Goal: Task Accomplishment & Management: Use online tool/utility

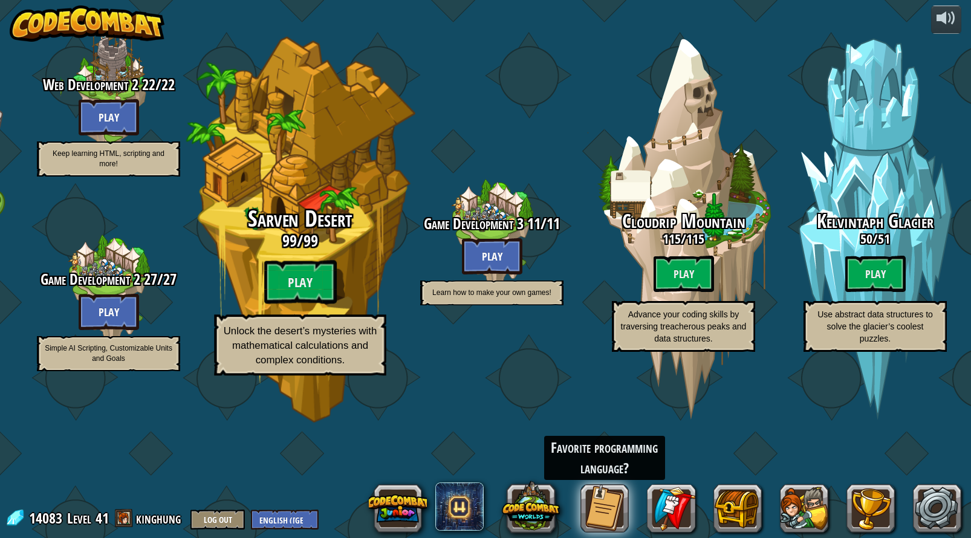
click at [301, 225] on div "Sarven Desert 99 / 99 Play Unlock the desert’s mysteries with mathematical calc…" at bounding box center [300, 230] width 230 height 460
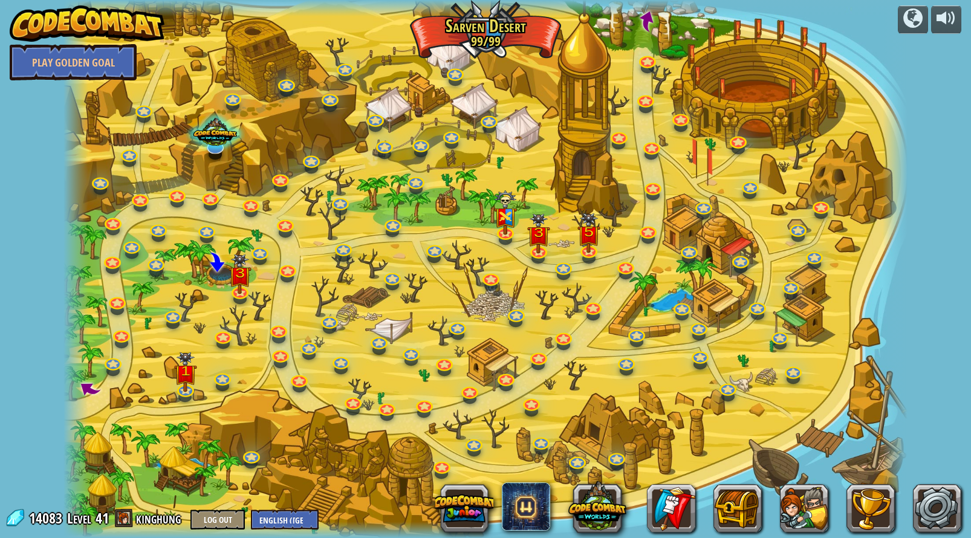
click at [232, 0] on div at bounding box center [485, 8] width 845 height 16
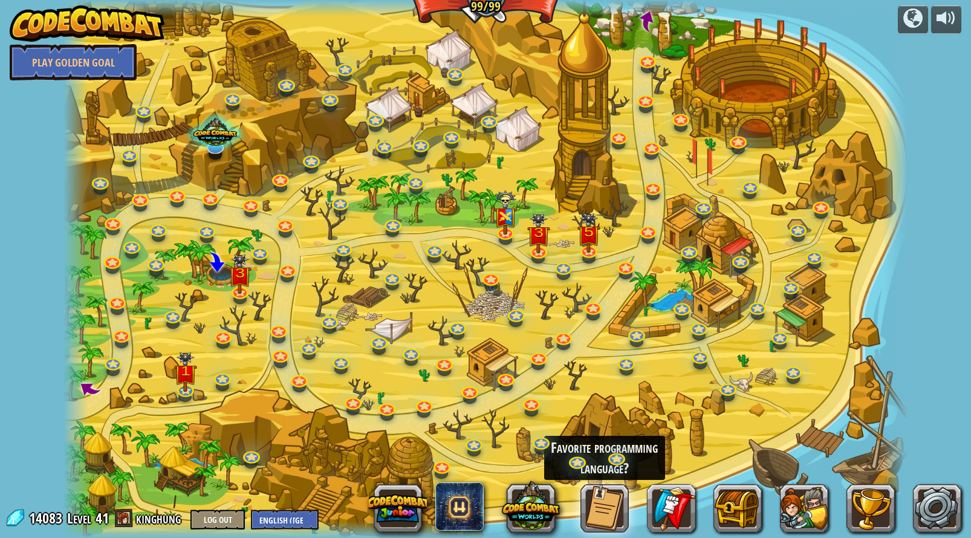
click at [654, 78] on div at bounding box center [485, 269] width 845 height 538
click at [643, 63] on link at bounding box center [647, 59] width 24 height 24
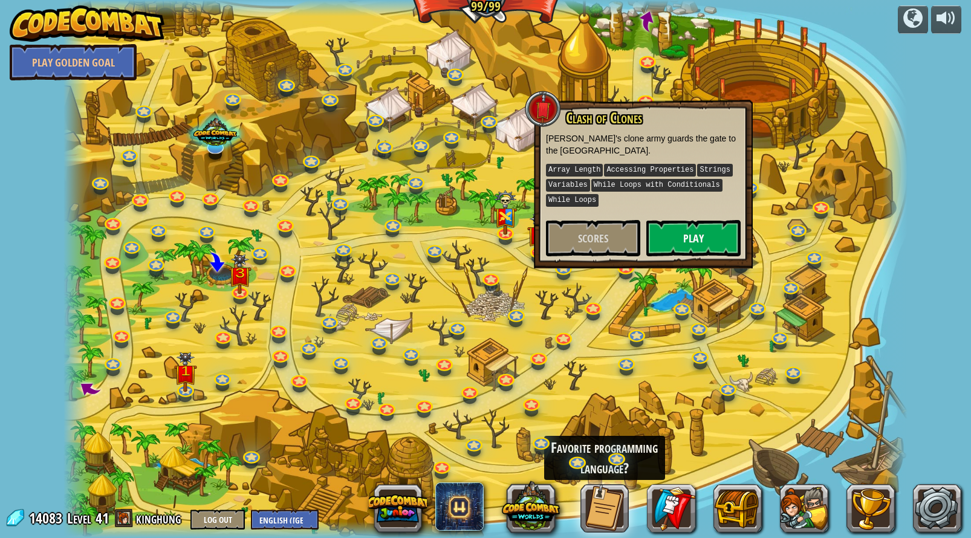
click at [684, 242] on button "Play" at bounding box center [693, 238] width 94 height 36
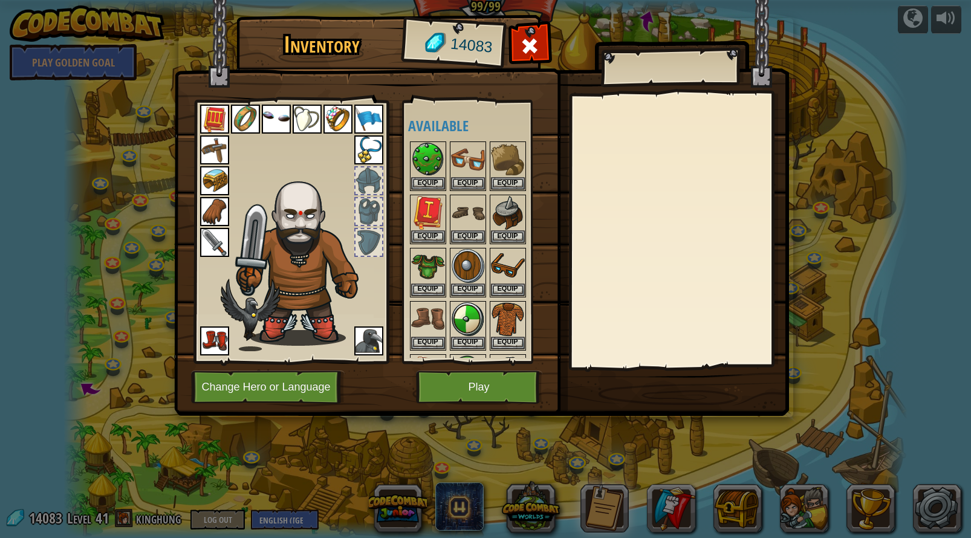
click at [462, 394] on button "Play" at bounding box center [479, 387] width 126 height 33
click at [460, 392] on button "Play" at bounding box center [479, 387] width 126 height 33
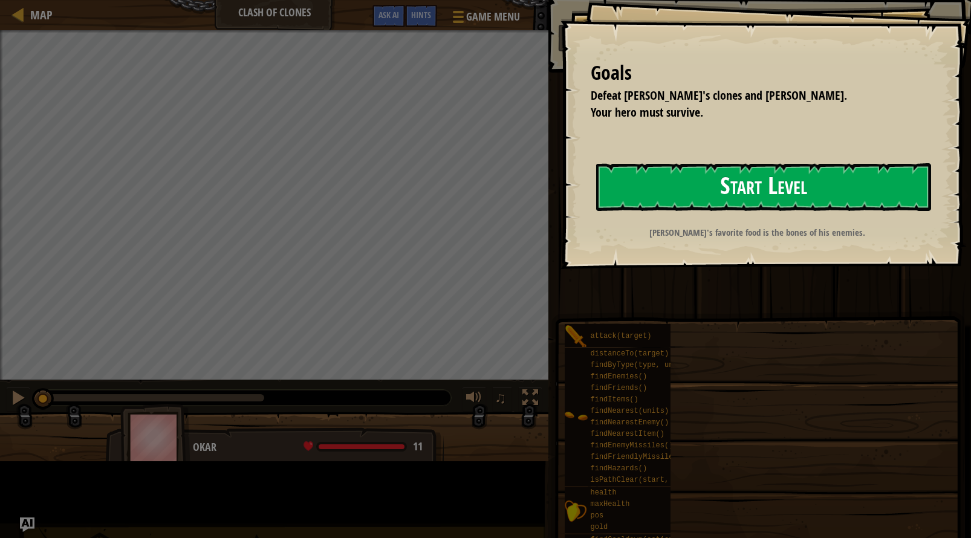
click at [596, 211] on button "Start Level" at bounding box center [763, 187] width 335 height 48
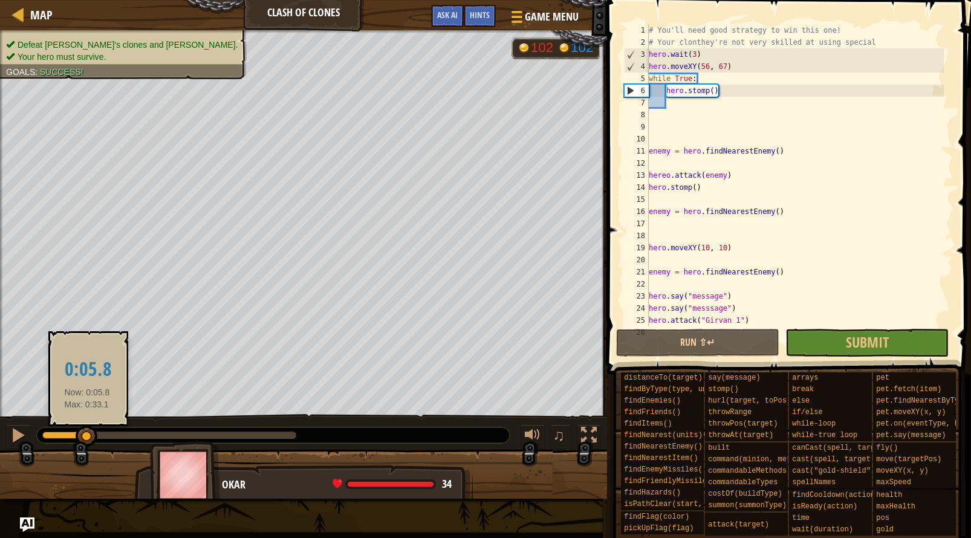
drag, startPoint x: 51, startPoint y: 436, endPoint x: 87, endPoint y: 431, distance: 36.6
click at [87, 431] on div at bounding box center [87, 437] width 22 height 22
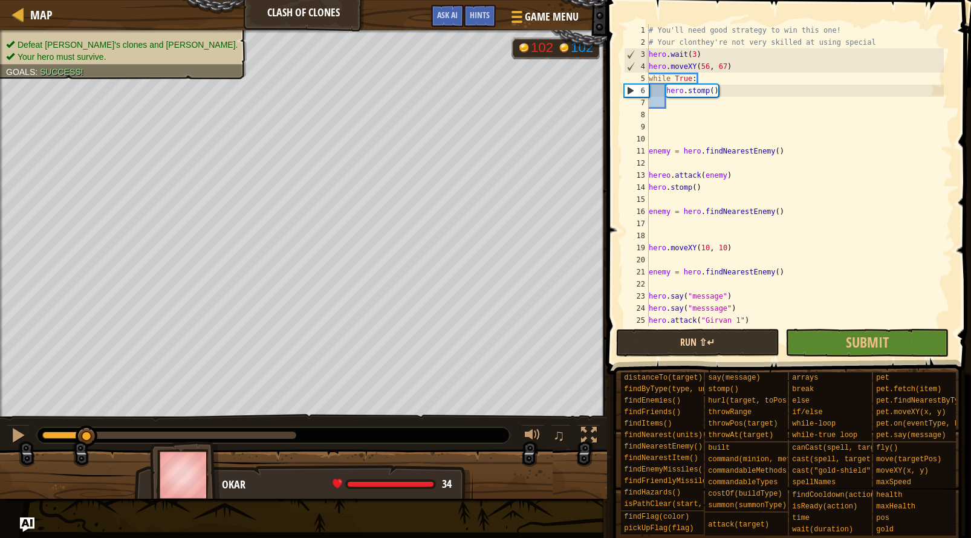
click at [658, 347] on button "Run ⇧↵" at bounding box center [697, 343] width 163 height 28
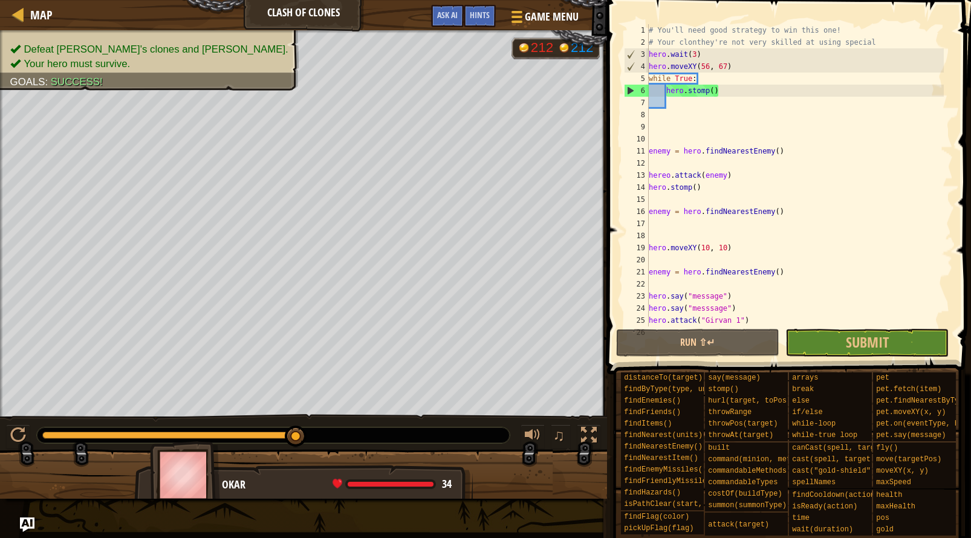
click at [685, 91] on div "# You'll need good strategy to win this one! # Your clonthey're not very skille…" at bounding box center [794, 187] width 297 height 326
click at [704, 88] on div "# You'll need good strategy to win this one! # Your clonthey're not very skille…" at bounding box center [794, 187] width 297 height 326
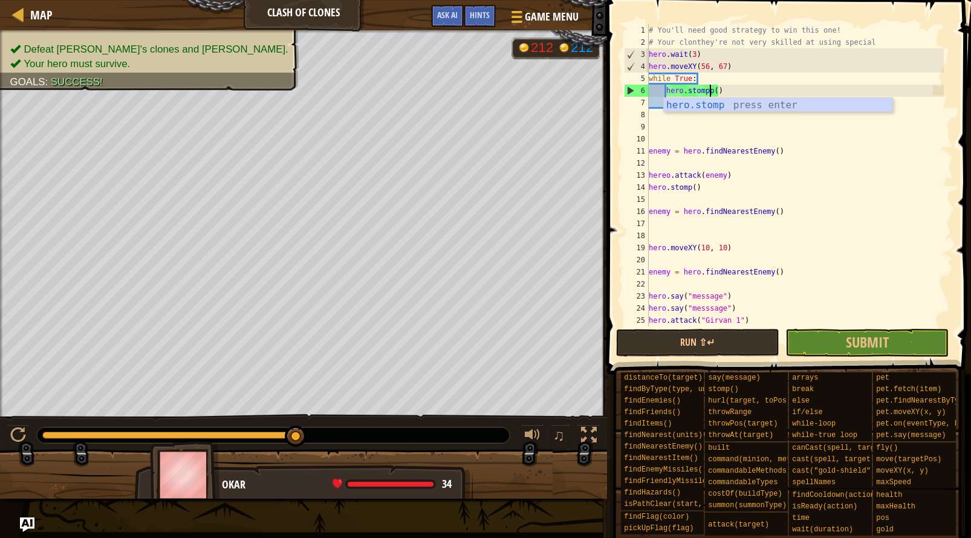
scroll to position [5, 5]
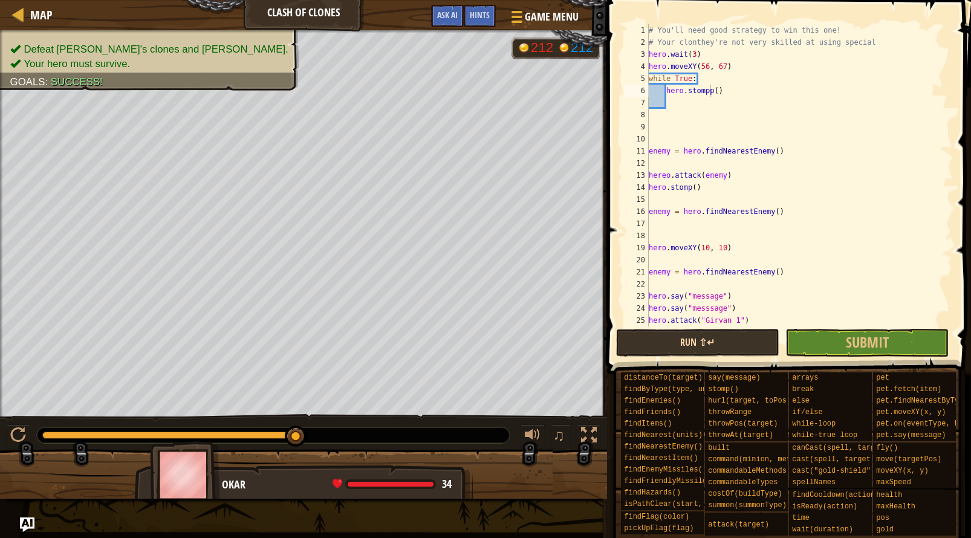
click at [707, 333] on button "Run ⇧↵" at bounding box center [697, 343] width 163 height 28
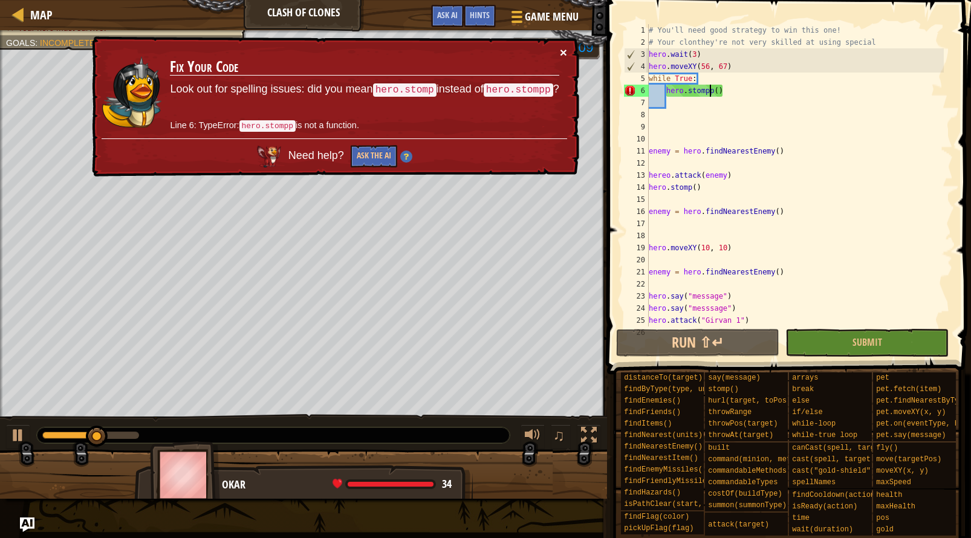
click at [565, 51] on button "×" at bounding box center [563, 52] width 7 height 13
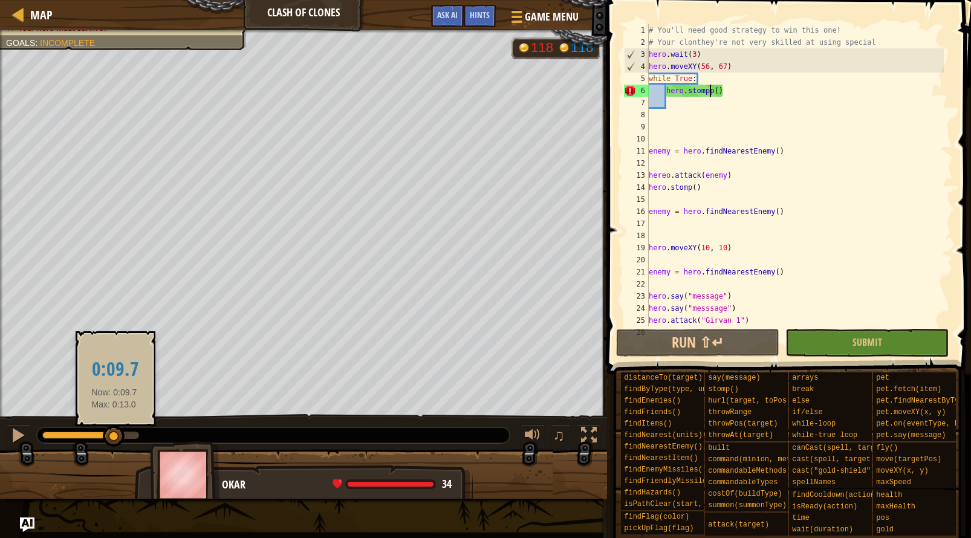
drag, startPoint x: 134, startPoint y: 432, endPoint x: 114, endPoint y: 433, distance: 19.4
click at [114, 433] on div at bounding box center [114, 437] width 22 height 22
click at [118, 433] on div at bounding box center [117, 437] width 22 height 22
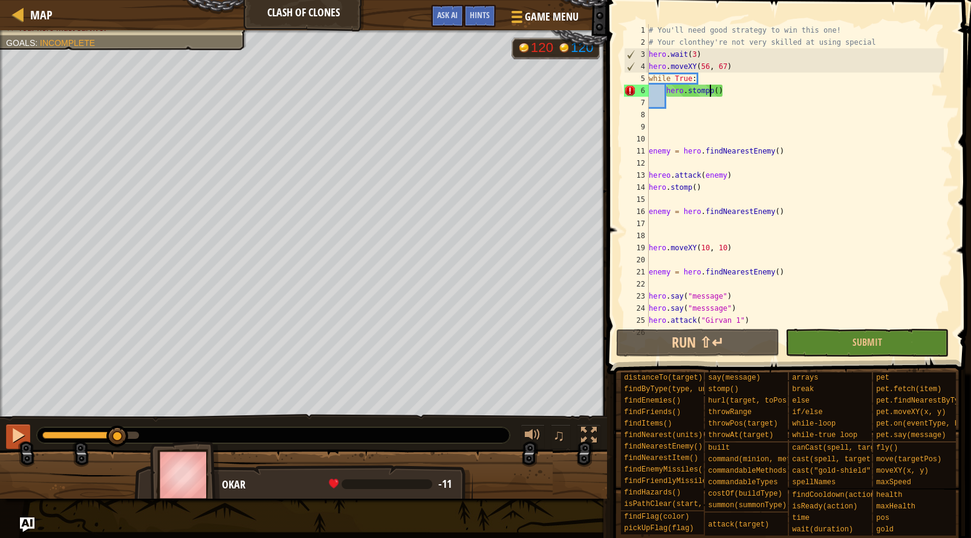
click at [8, 446] on button at bounding box center [18, 436] width 24 height 25
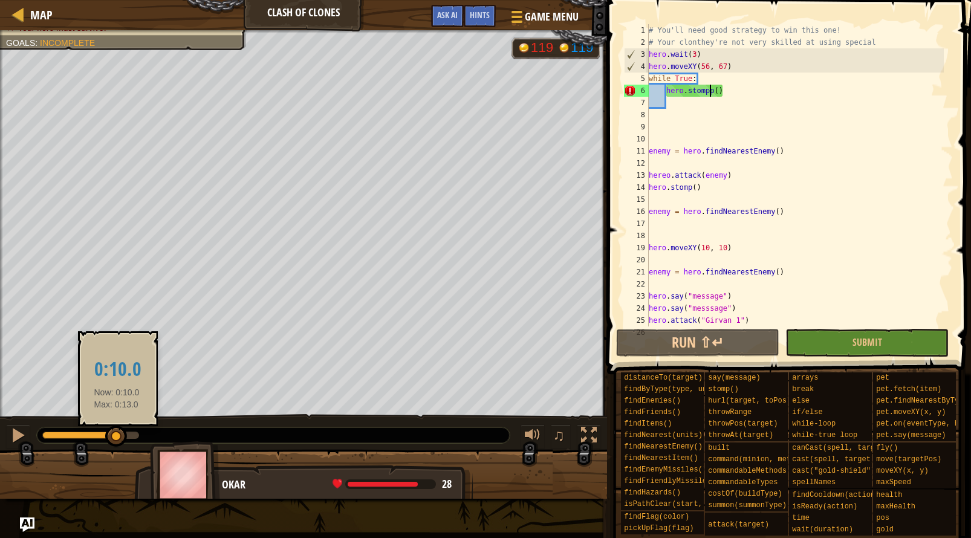
drag, startPoint x: 131, startPoint y: 436, endPoint x: 117, endPoint y: 432, distance: 15.0
click at [117, 432] on div at bounding box center [116, 437] width 22 height 22
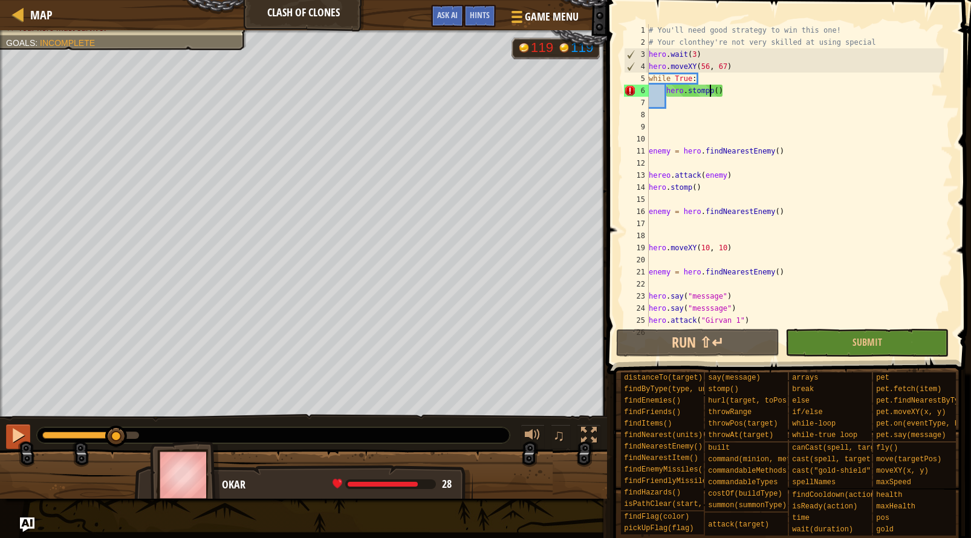
click at [7, 430] on button at bounding box center [18, 436] width 24 height 25
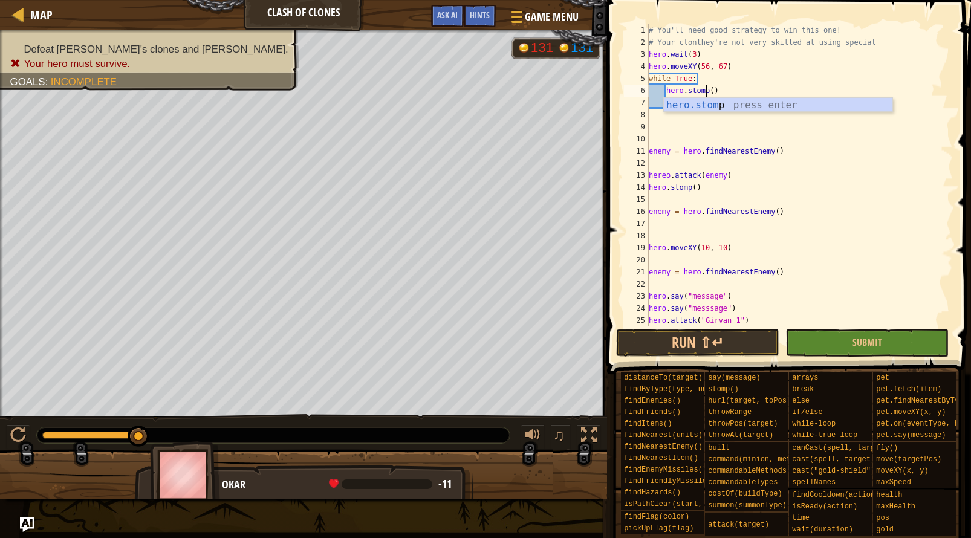
click at [699, 96] on div "# You'll need good strategy to win this one! # Your clonthey're not very skille…" at bounding box center [794, 187] width 297 height 326
type textarea "hero.stamp()"
click at [683, 346] on button "Run ⇧↵" at bounding box center [697, 343] width 163 height 28
